Goal: Task Accomplishment & Management: Use online tool/utility

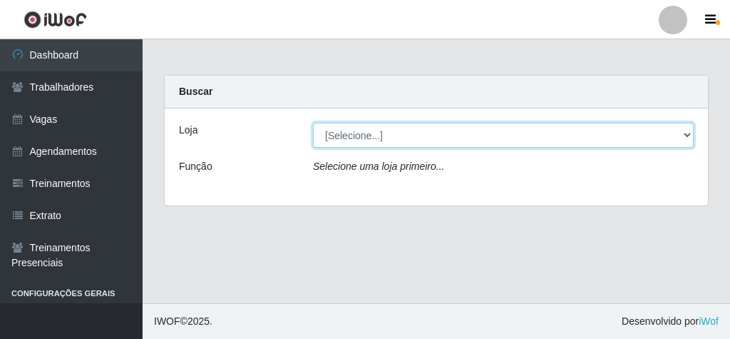
click at [346, 132] on select "[Selecione...] Rede Econômico - Malvinas Rede Econômico - Prata" at bounding box center [503, 135] width 381 height 25
select select "194"
click at [313, 123] on select "[Selecione...] Rede Econômico - Malvinas Rede Econômico - Prata" at bounding box center [503, 135] width 381 height 25
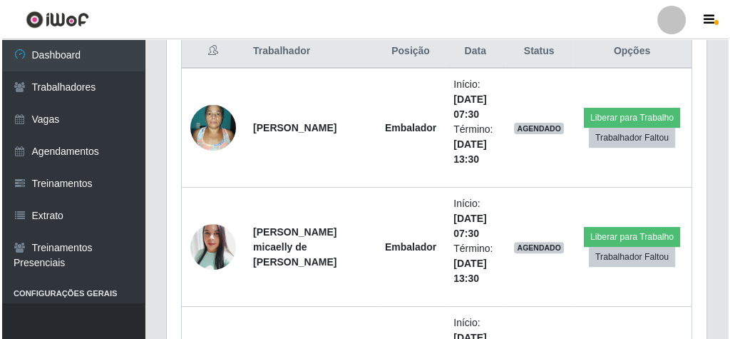
scroll to position [570, 0]
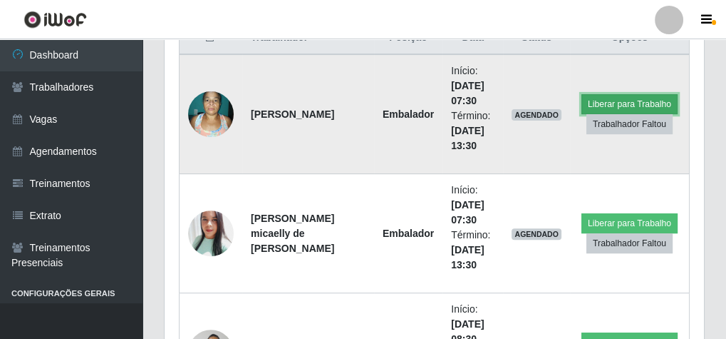
click at [619, 96] on button "Liberar para Trabalho" at bounding box center [630, 104] width 96 height 20
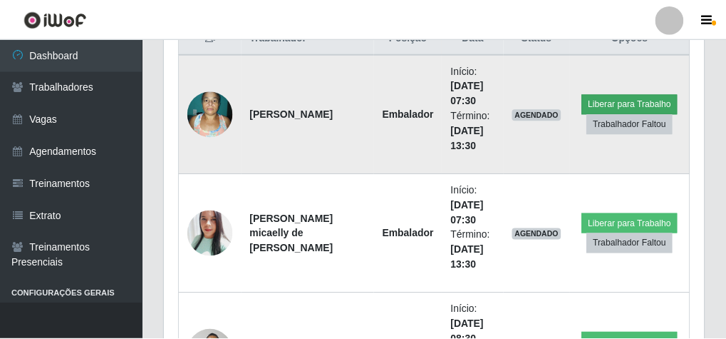
scroll to position [295, 535]
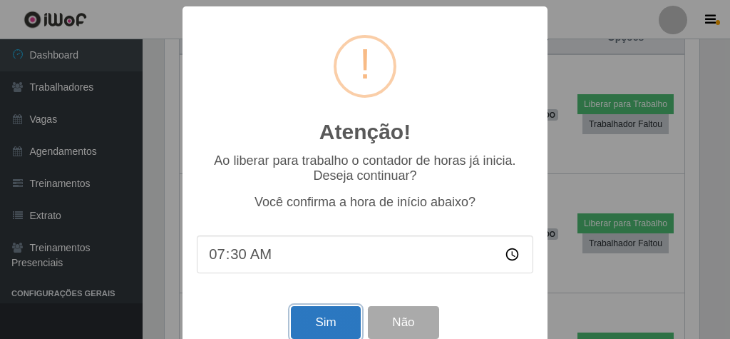
click at [325, 314] on button "Sim" at bounding box center [325, 322] width 69 height 33
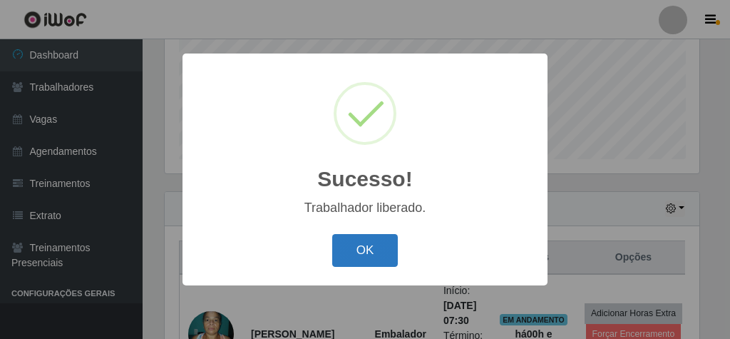
click at [357, 248] on button "OK" at bounding box center [365, 250] width 66 height 33
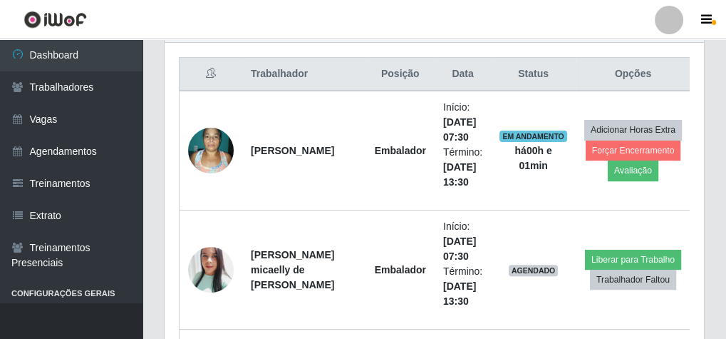
scroll to position [522, 0]
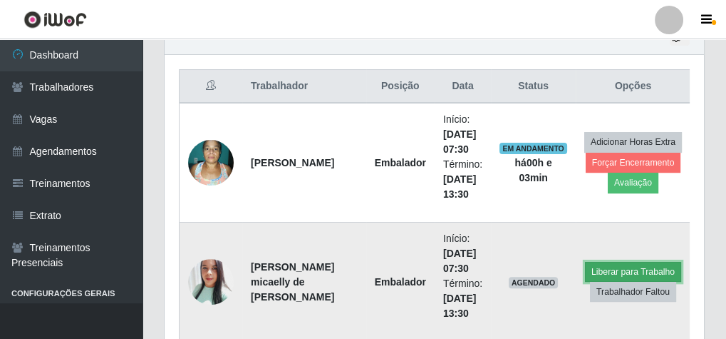
click at [646, 266] on button "Liberar para Trabalho" at bounding box center [633, 272] width 96 height 20
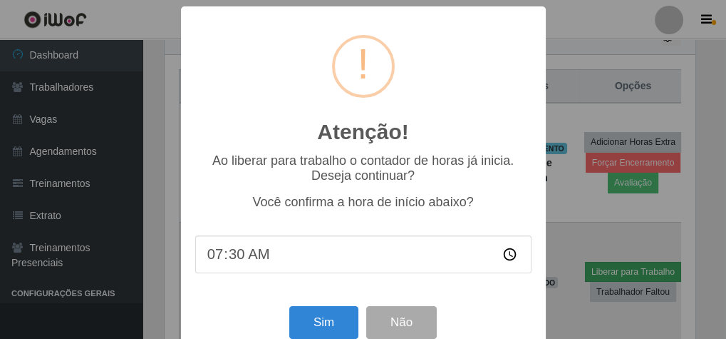
scroll to position [295, 535]
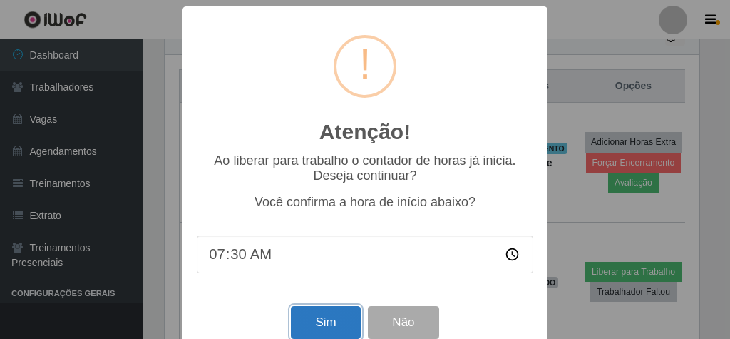
click at [326, 328] on button "Sim" at bounding box center [325, 322] width 69 height 33
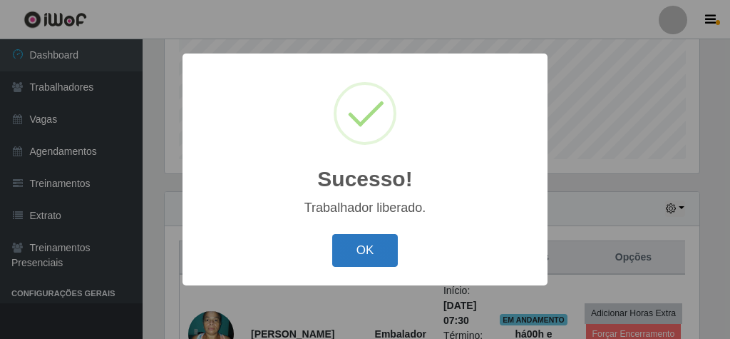
click at [393, 245] on button "OK" at bounding box center [365, 250] width 66 height 33
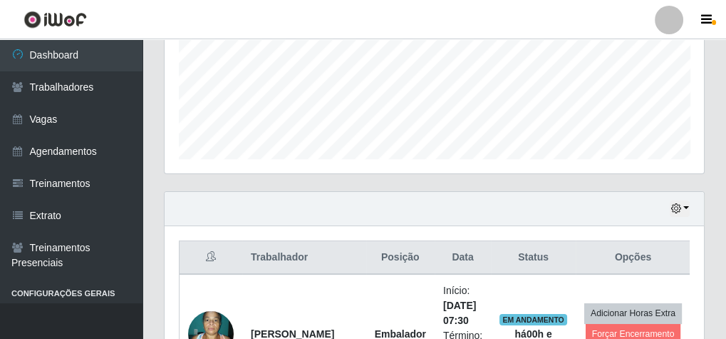
scroll to position [295, 539]
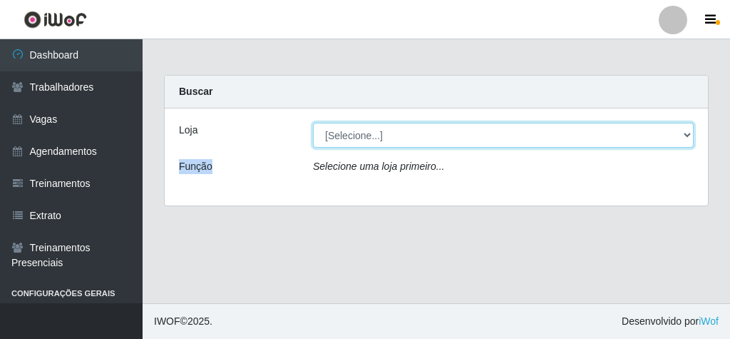
click at [335, 137] on select "[Selecione...] Rede Econômico - Malvinas Rede Econômico - Prata" at bounding box center [503, 135] width 381 height 25
select select "194"
click at [313, 123] on select "[Selecione...] Rede Econômico - Malvinas Rede Econômico - Prata" at bounding box center [503, 135] width 381 height 25
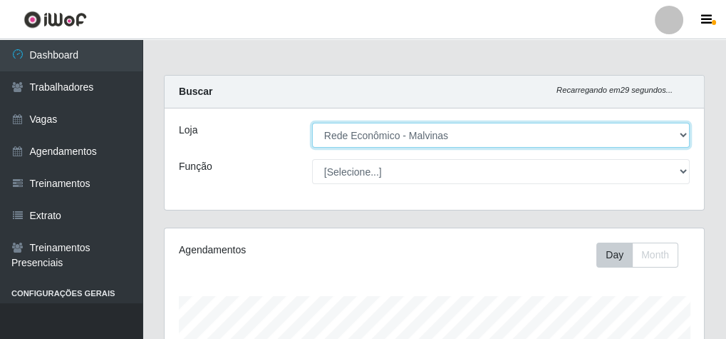
scroll to position [295, 539]
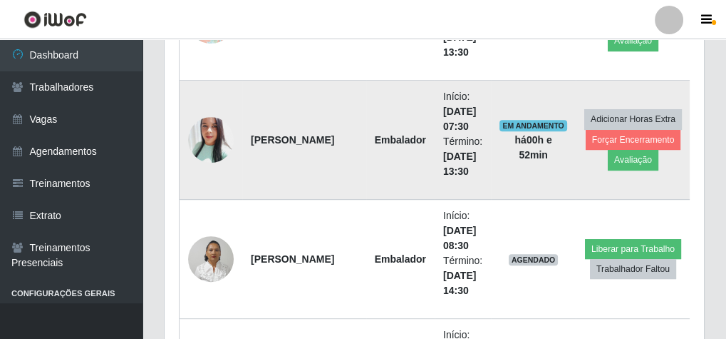
scroll to position [684, 0]
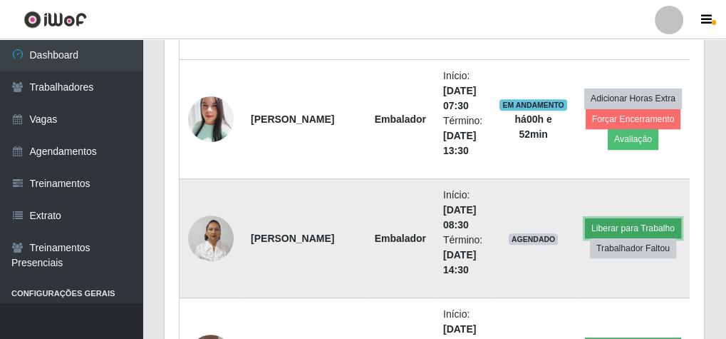
click at [629, 219] on button "Liberar para Trabalho" at bounding box center [633, 228] width 96 height 20
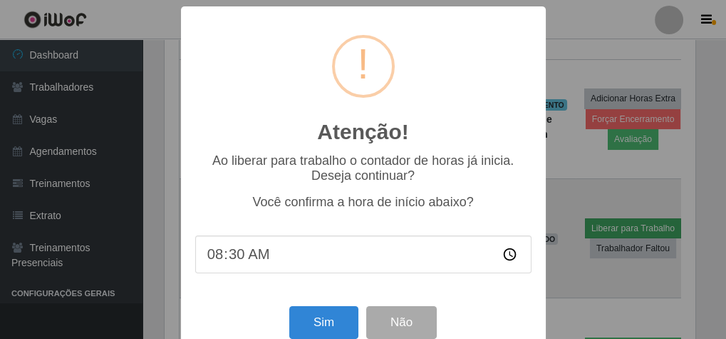
scroll to position [295, 535]
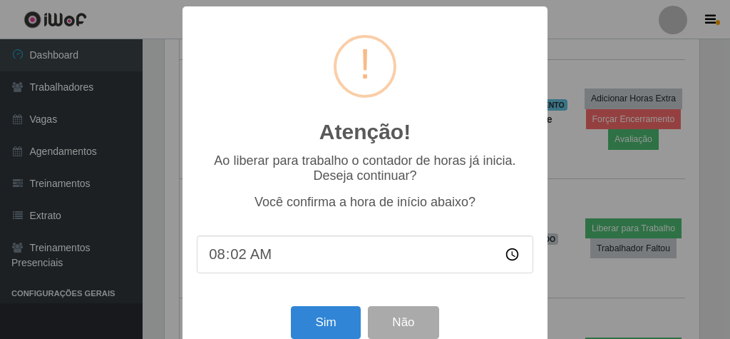
type input "08:22"
click at [308, 326] on button "Sim" at bounding box center [325, 322] width 69 height 33
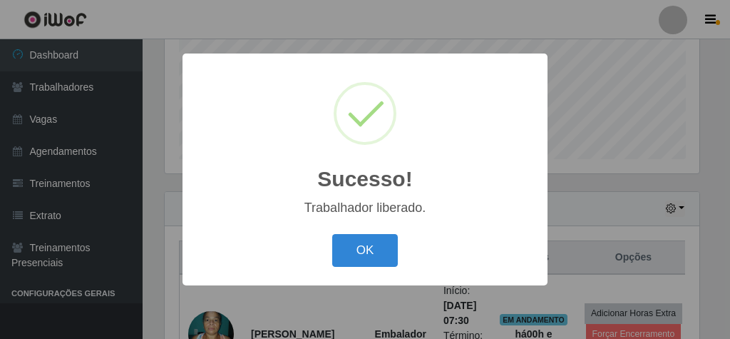
click at [326, 261] on div "OK Cancel" at bounding box center [365, 249] width 336 height 41
click at [367, 249] on button "OK" at bounding box center [365, 250] width 66 height 33
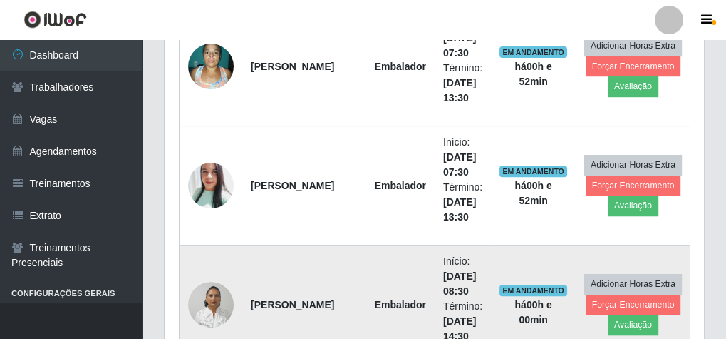
scroll to position [636, 0]
